Goal: Find specific page/section: Locate a particular part of the current website

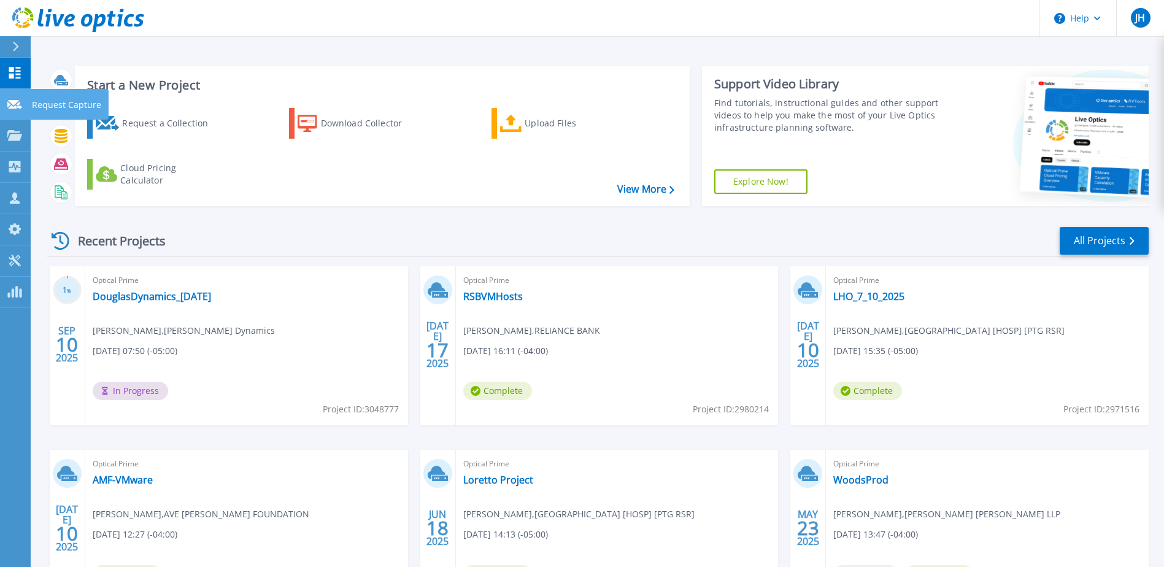
click at [6, 104] on link "Request Capture Request Capture" at bounding box center [15, 104] width 31 height 31
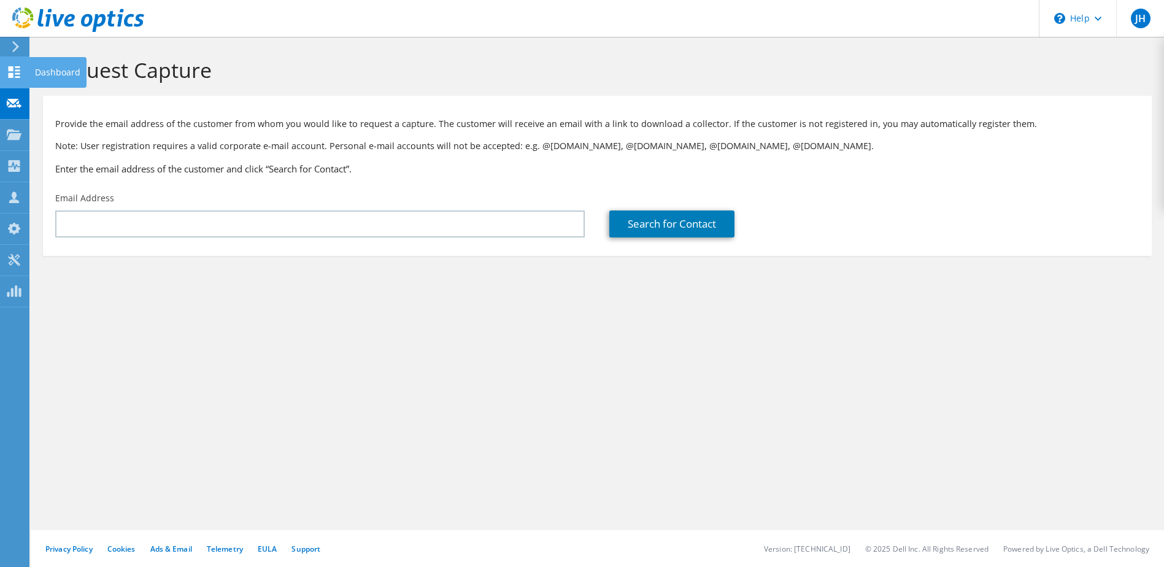
click at [18, 72] on icon at bounding box center [14, 72] width 15 height 12
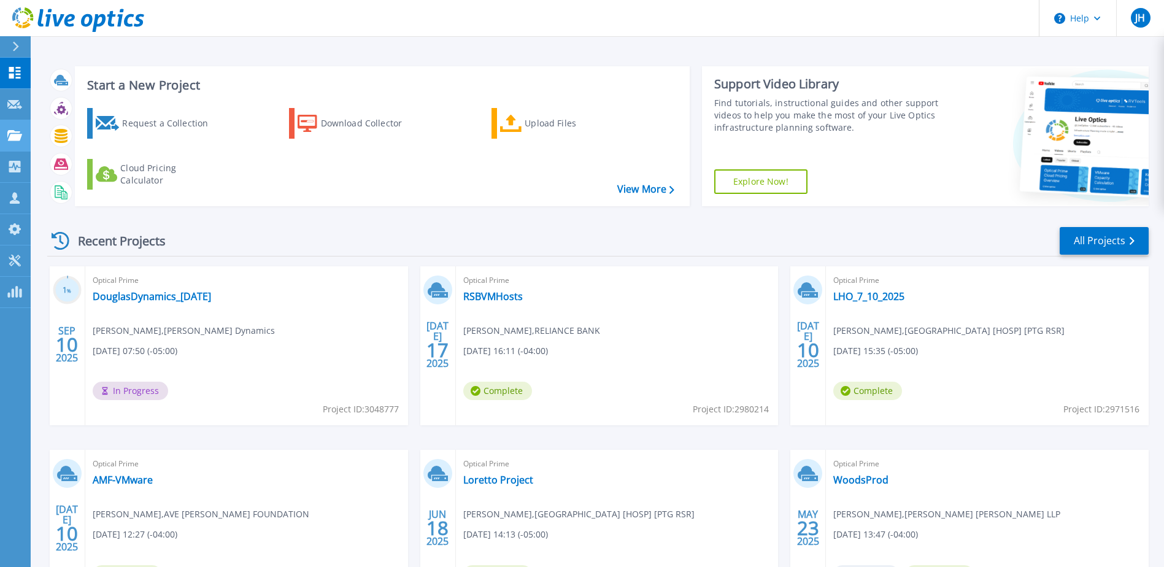
click at [4, 131] on link "Projects Projects" at bounding box center [15, 135] width 31 height 31
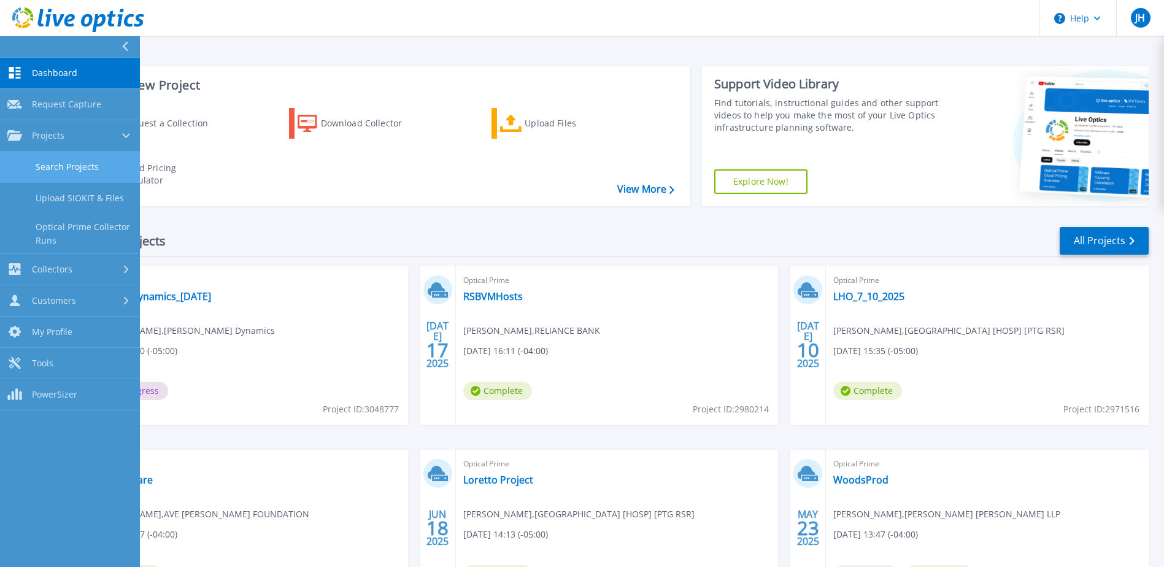
click at [74, 164] on link "Search Projects" at bounding box center [70, 167] width 140 height 31
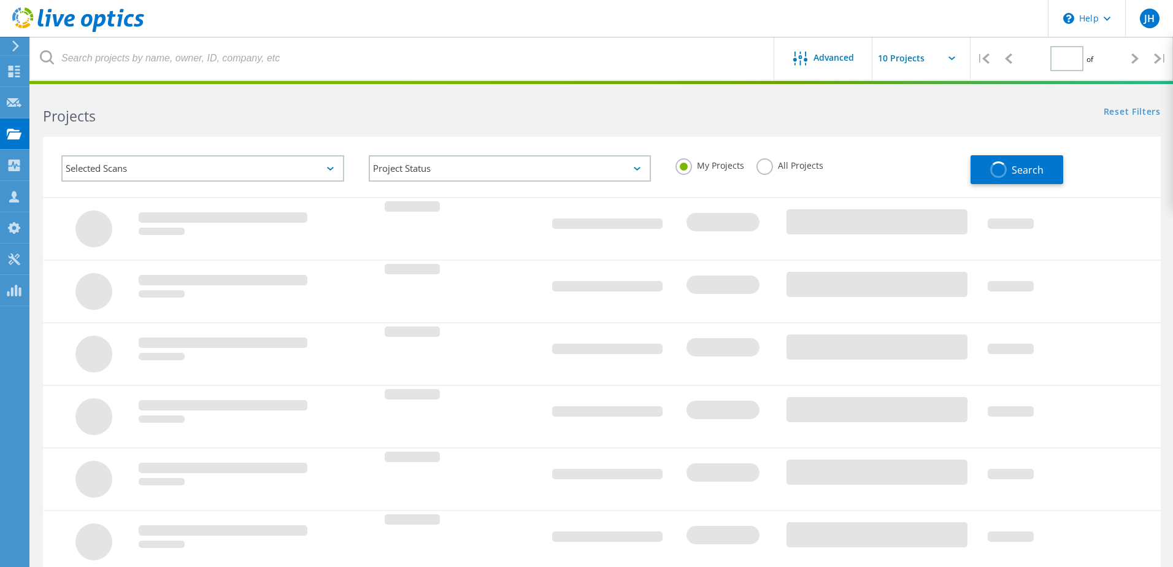
type input "1"
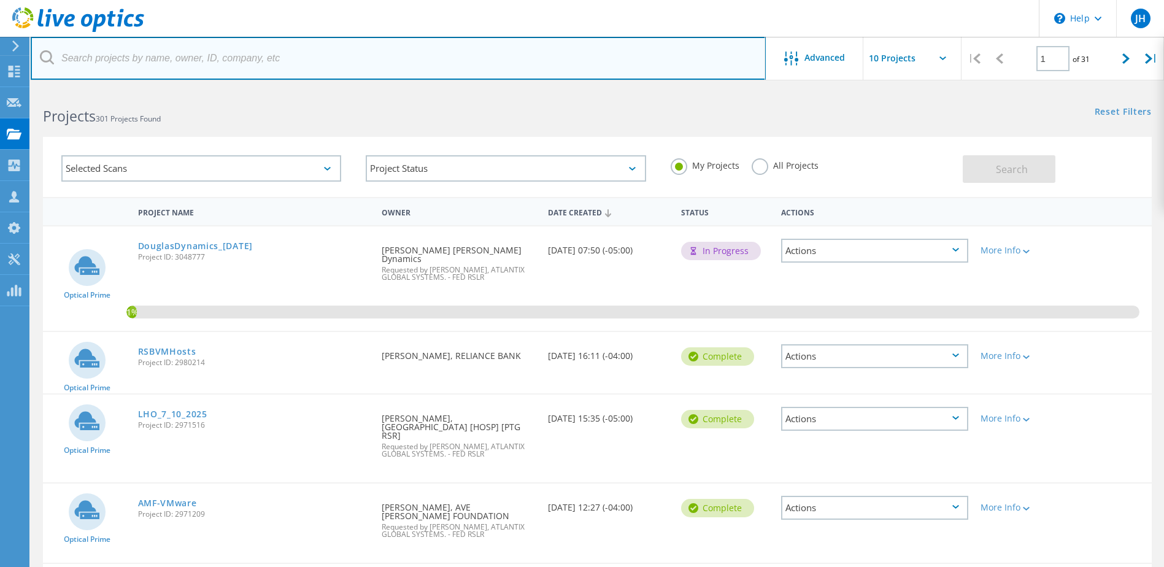
click at [226, 64] on input "text" at bounding box center [398, 58] width 735 height 43
type input "smu"
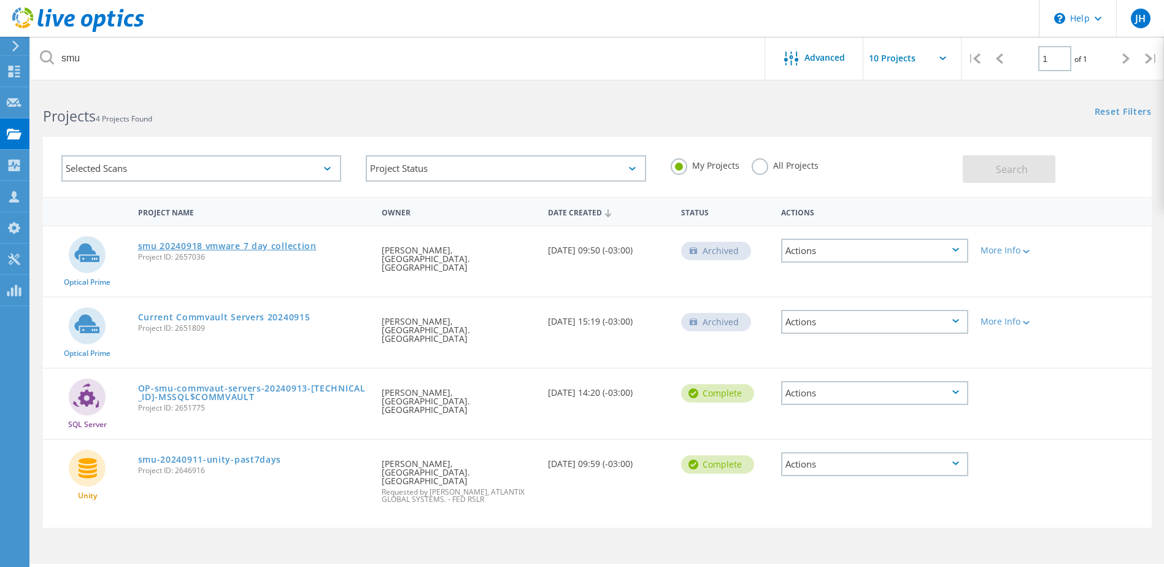
click at [260, 243] on link "smu 20240918 vmware 7 day collection" at bounding box center [227, 246] width 179 height 9
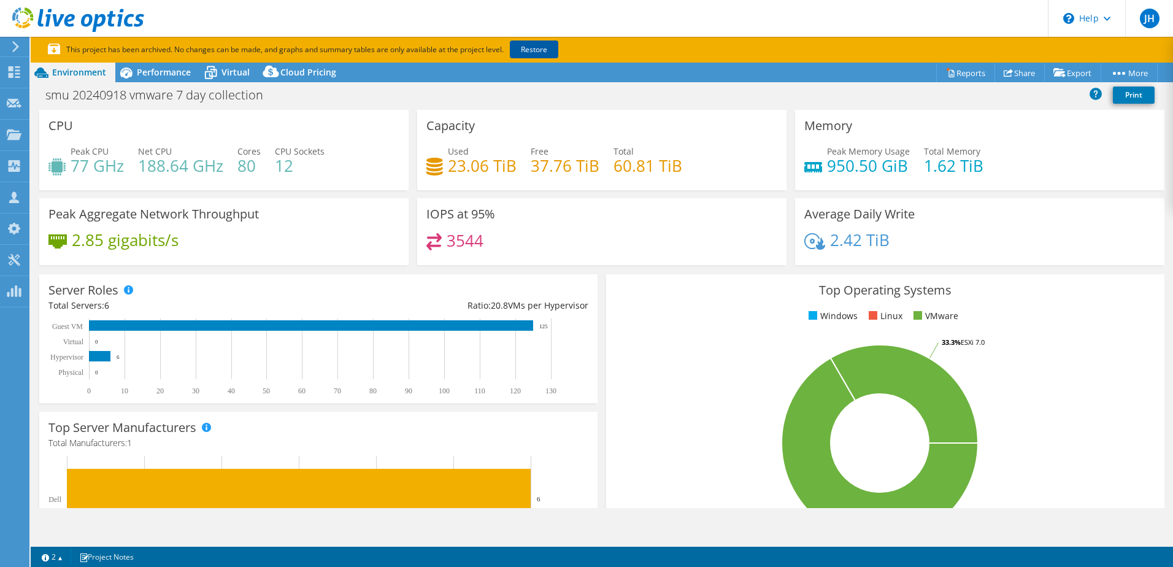
click at [526, 47] on link "Restore" at bounding box center [534, 50] width 48 height 18
drag, startPoint x: 1095, startPoint y: 208, endPoint x: 779, endPoint y: 204, distance: 316.1
click at [1095, 208] on div "Average Daily Write 2.42 TiB" at bounding box center [979, 231] width 369 height 67
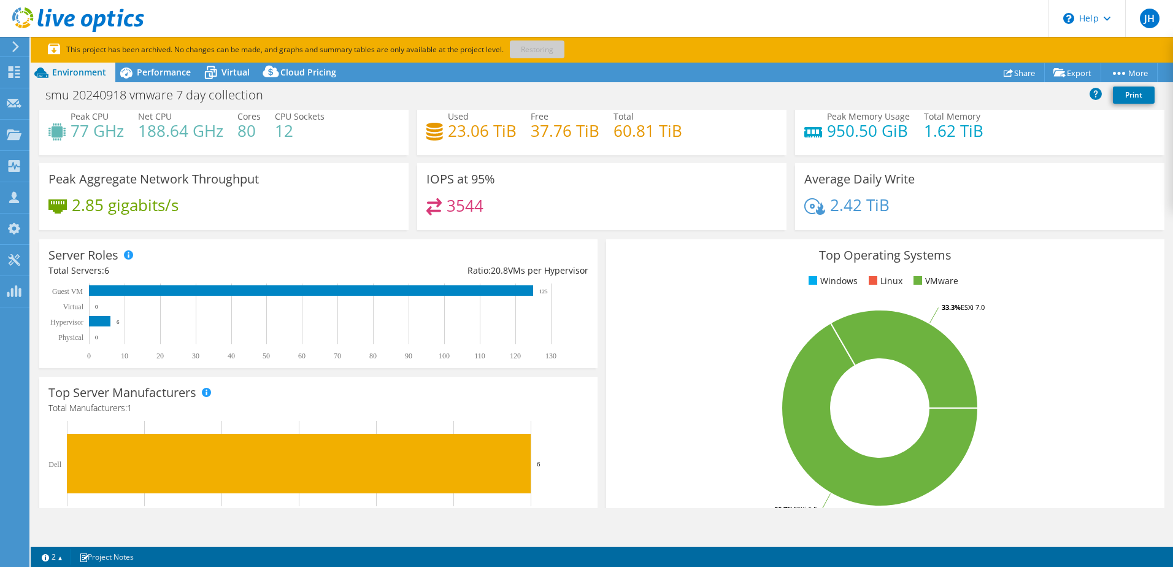
scroll to position [61, 0]
